Goal: Information Seeking & Learning: Learn about a topic

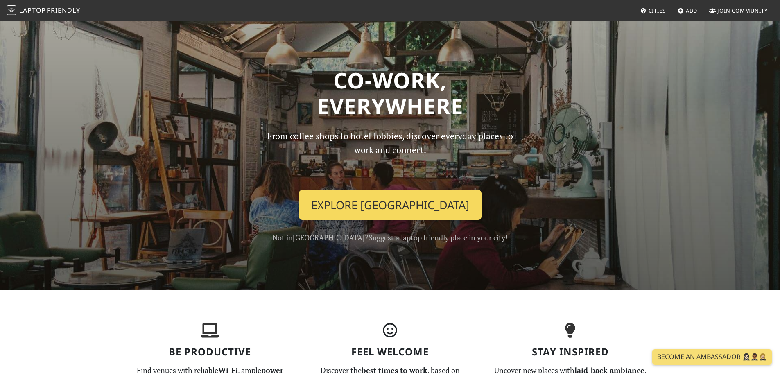
click at [386, 204] on link "Explore Chișinău" at bounding box center [390, 205] width 183 height 30
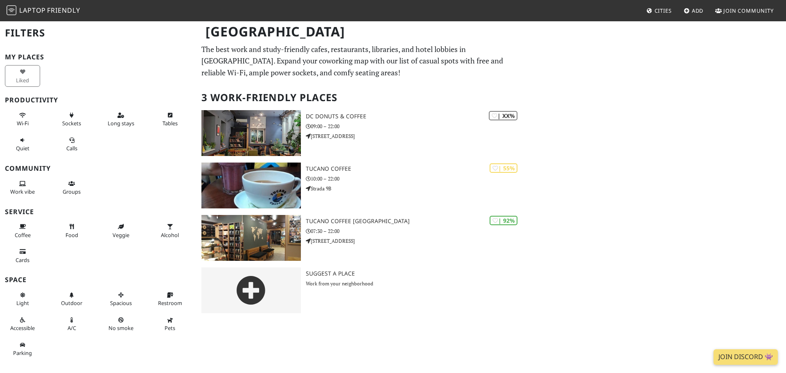
click at [312, 340] on div "[GEOGRAPHIC_DATA] Filters My Places Liked Productivity Wi-Fi Sockets Long stays…" at bounding box center [393, 196] width 786 height 353
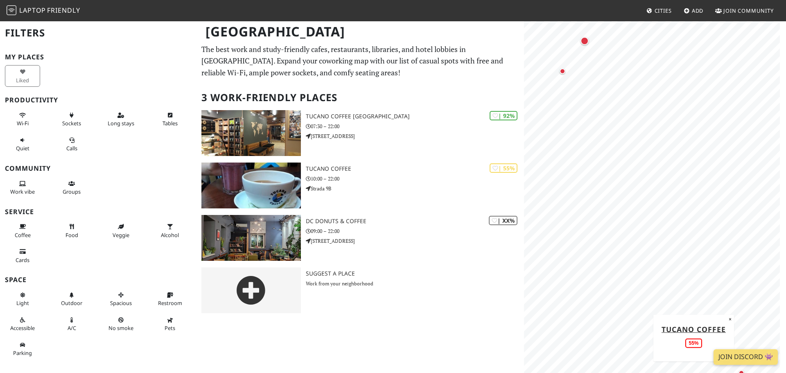
click at [662, 9] on span "Cities" at bounding box center [663, 10] width 17 height 7
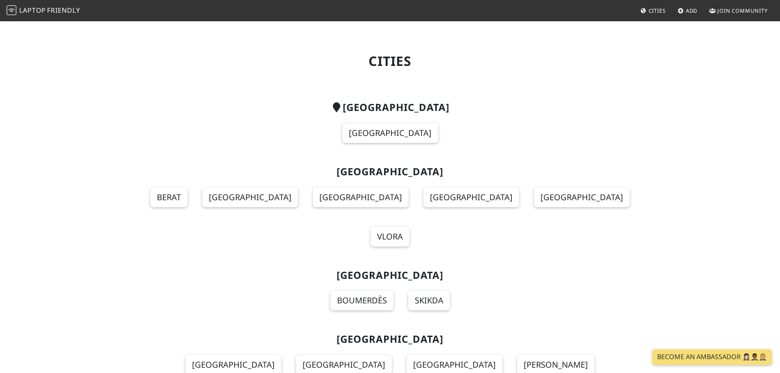
scroll to position [1877, 0]
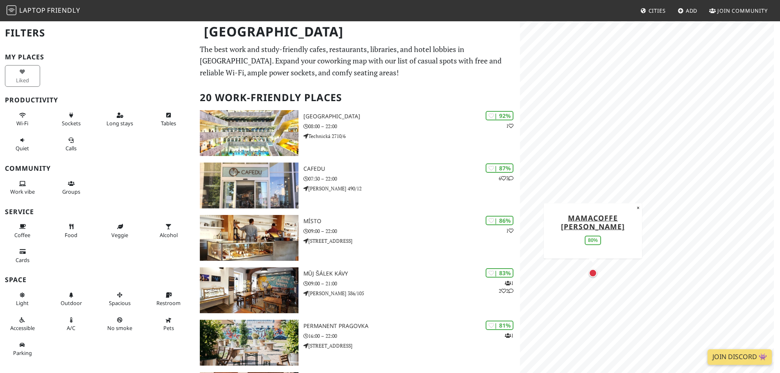
click at [595, 274] on div "Map marker" at bounding box center [593, 273] width 8 height 8
click at [638, 121] on div "Map marker" at bounding box center [639, 121] width 8 height 8
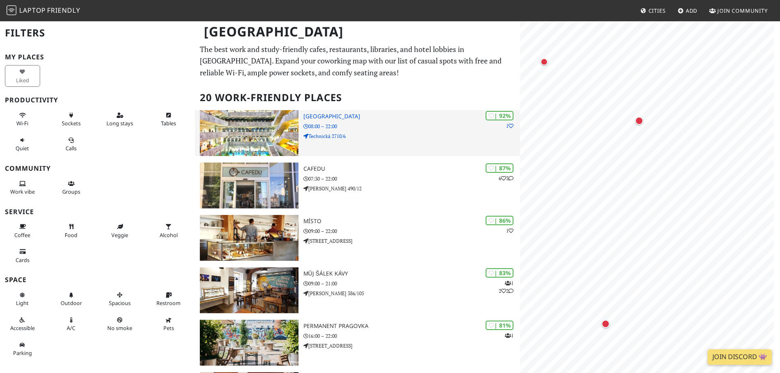
click at [359, 121] on div "| 92% 1 National Library of Technology 08:00 – 22:00 Technická 2710/6" at bounding box center [412, 133] width 217 height 46
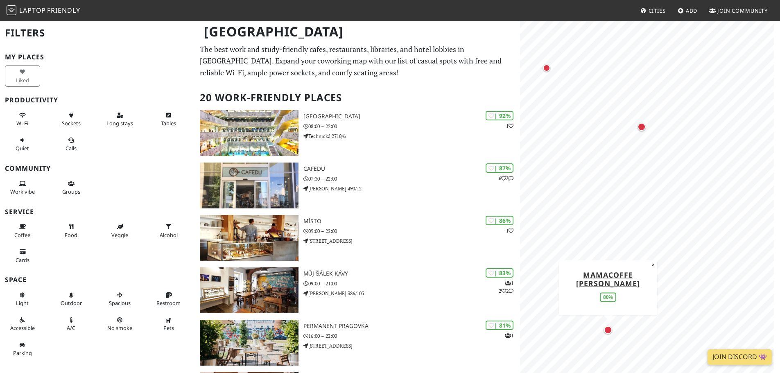
click at [607, 333] on div "Map marker" at bounding box center [608, 330] width 8 height 8
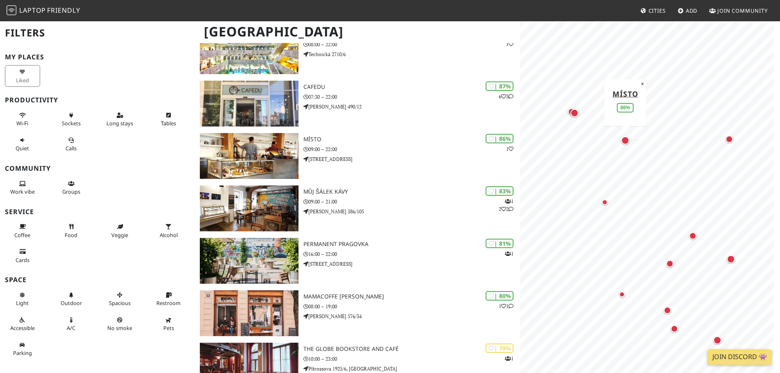
click at [625, 141] on div "Map marker" at bounding box center [625, 140] width 8 height 8
click at [571, 111] on div "Map marker" at bounding box center [575, 113] width 8 height 8
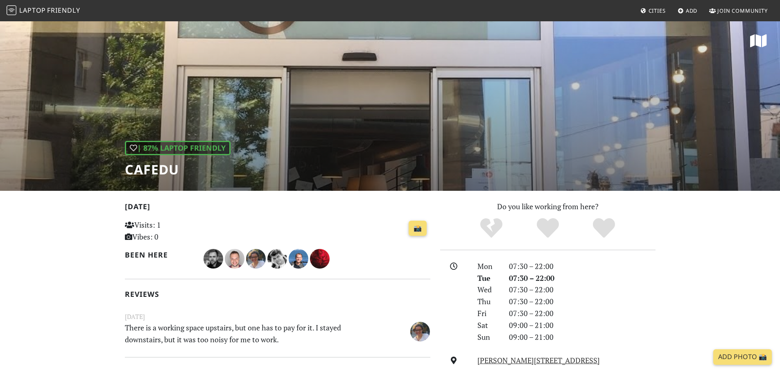
click at [556, 83] on div "| 87% Laptop Friendly Cafedu" at bounding box center [390, 105] width 780 height 170
click at [158, 170] on h1 "Cafedu" at bounding box center [178, 170] width 106 height 16
copy h1 "Cafedu"
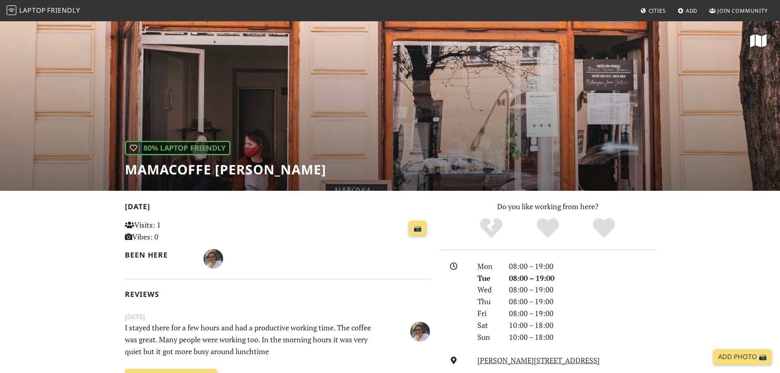
click at [240, 172] on h1 "mamacoffe Jaromírova" at bounding box center [226, 170] width 202 height 16
click at [240, 173] on h1 "mamacoffe Jaromírova" at bounding box center [226, 170] width 202 height 16
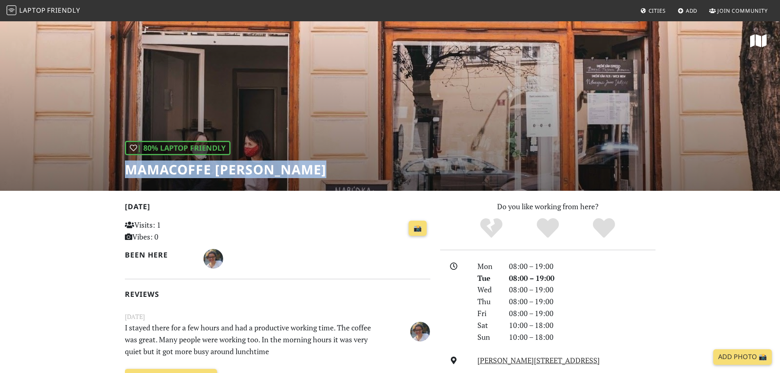
click at [242, 173] on h1 "mamacoffe Jaromírova" at bounding box center [226, 170] width 202 height 16
copy div "mamacoffe Jaromírova"
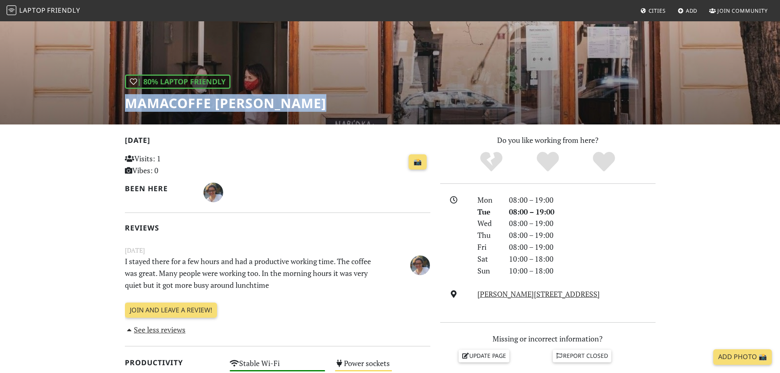
scroll to position [287, 0]
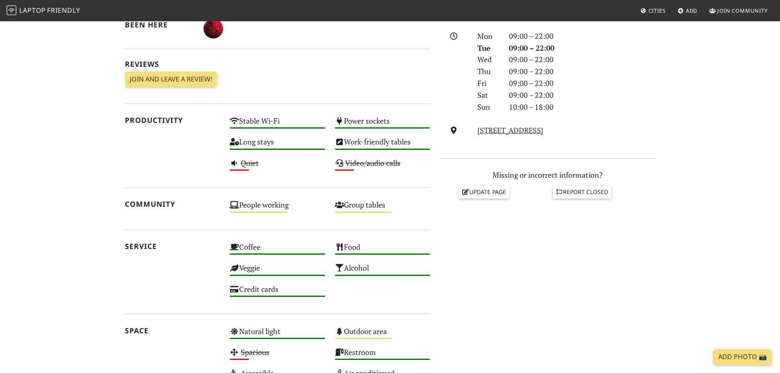
scroll to position [38, 0]
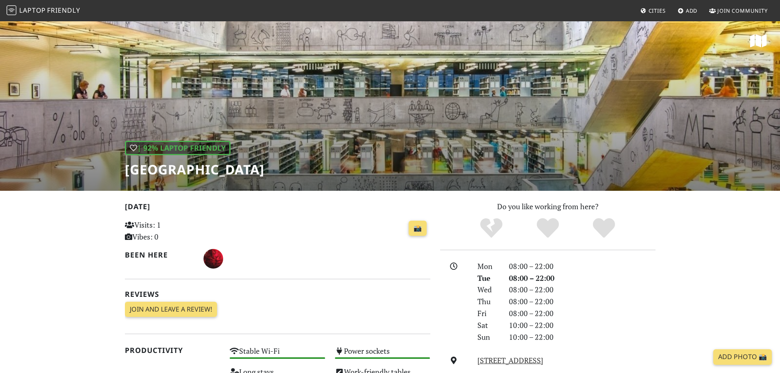
click at [194, 165] on h1 "[GEOGRAPHIC_DATA]" at bounding box center [195, 170] width 140 height 16
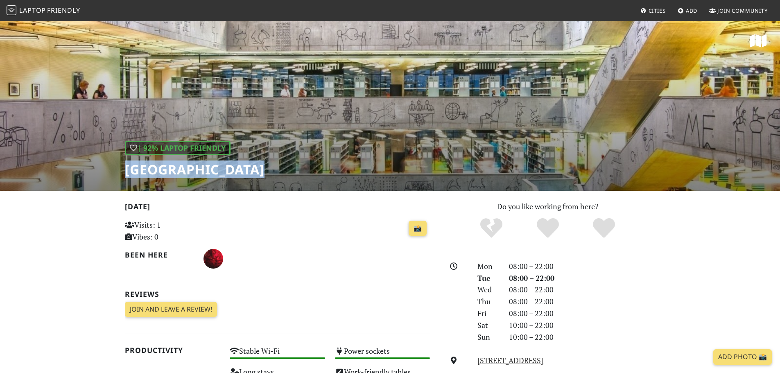
click at [194, 165] on h1 "[GEOGRAPHIC_DATA]" at bounding box center [195, 170] width 140 height 16
copy div "[GEOGRAPHIC_DATA]"
